Goal: Check status

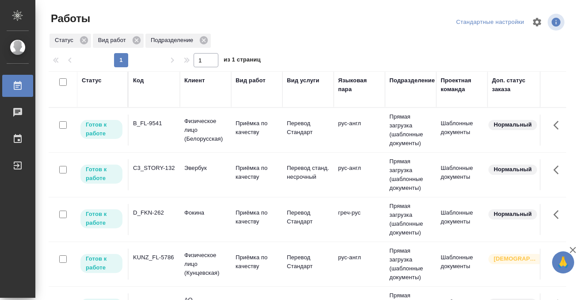
click at [141, 140] on td "B_FL-9541" at bounding box center [154, 129] width 51 height 31
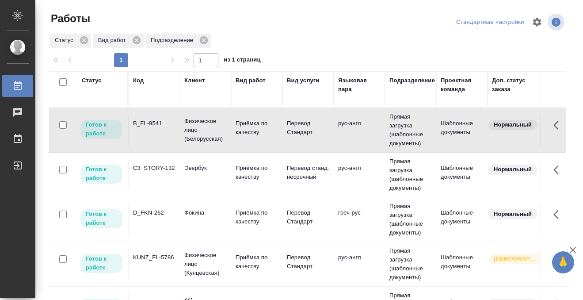
click at [141, 140] on td "B_FL-9541" at bounding box center [154, 129] width 51 height 31
click at [93, 80] on div "Статус" at bounding box center [92, 80] width 20 height 9
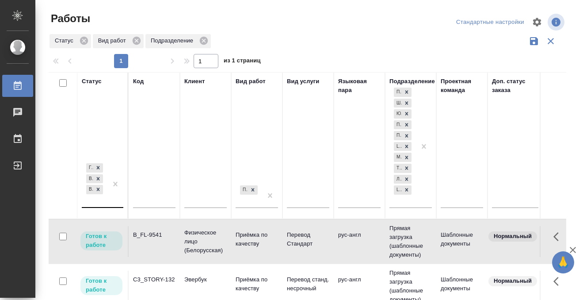
click at [96, 200] on div "Готов к работе В работе В ожидании" at bounding box center [95, 184] width 26 height 46
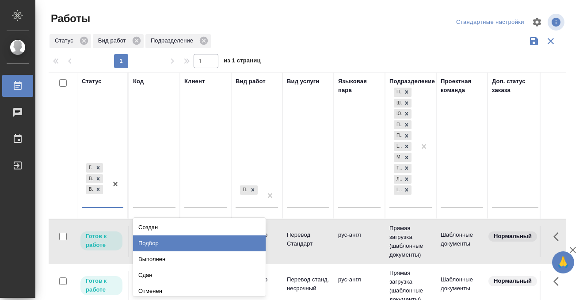
scroll to position [4, 0]
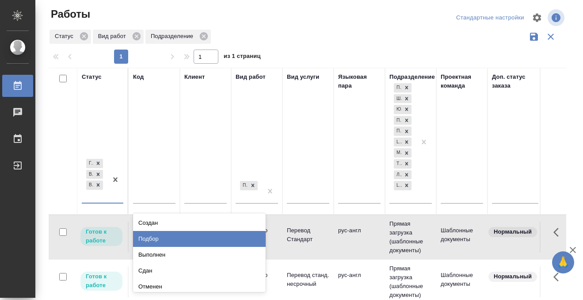
click at [155, 239] on div "Подбор" at bounding box center [199, 239] width 133 height 16
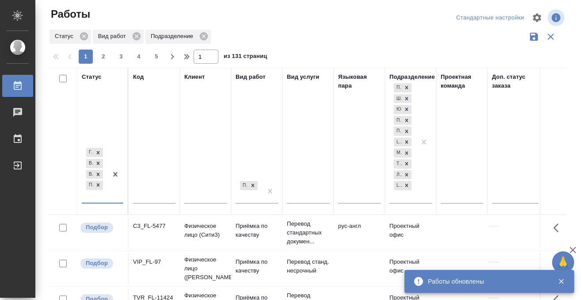
scroll to position [0, 526]
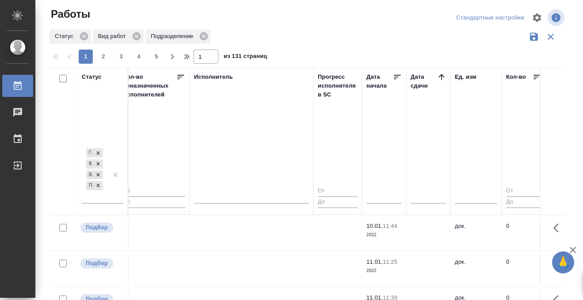
click at [442, 73] on icon at bounding box center [441, 76] width 9 height 9
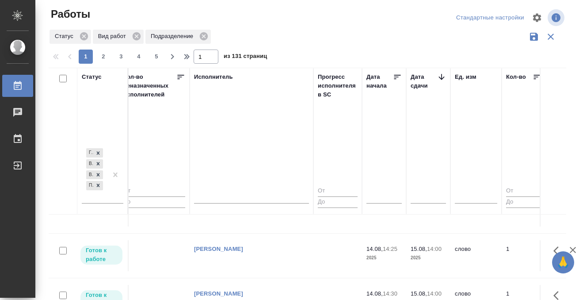
scroll to position [220, 526]
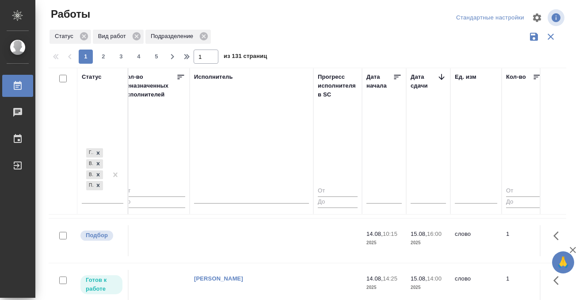
click at [249, 33] on td at bounding box center [252, 17] width 124 height 31
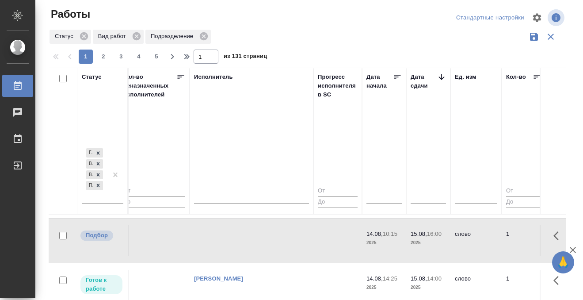
click at [249, 33] on td at bounding box center [252, 17] width 124 height 31
click at [19, 88] on icon at bounding box center [17, 85] width 11 height 11
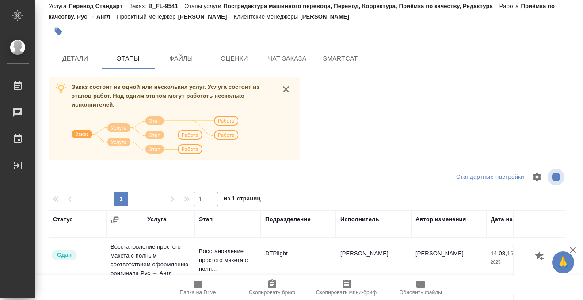
scroll to position [161, 0]
